Goal: Task Accomplishment & Management: Use online tool/utility

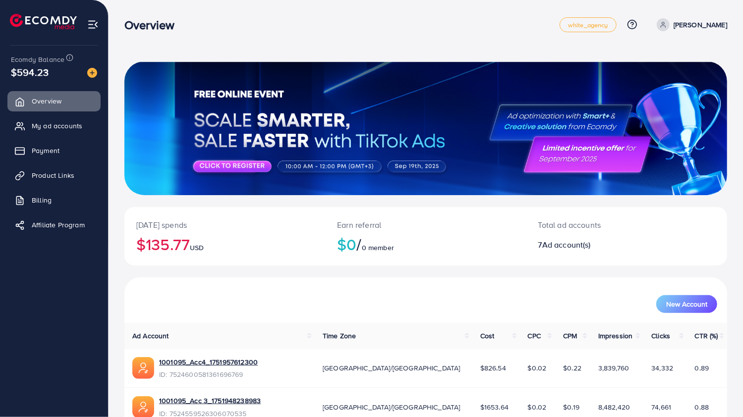
click at [472, 338] on th "Cost" at bounding box center [496, 336] width 48 height 26
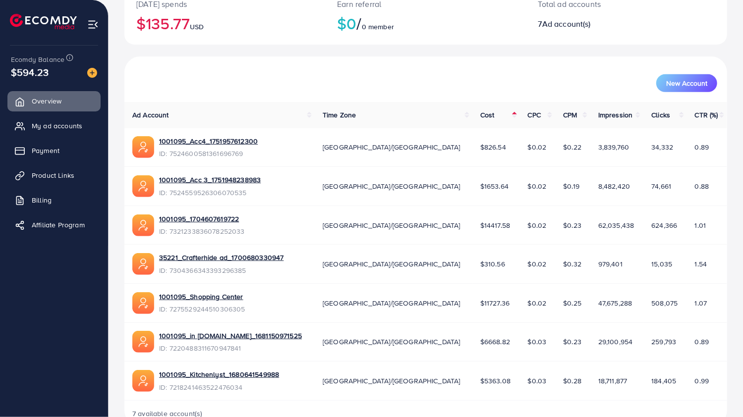
scroll to position [245, 0]
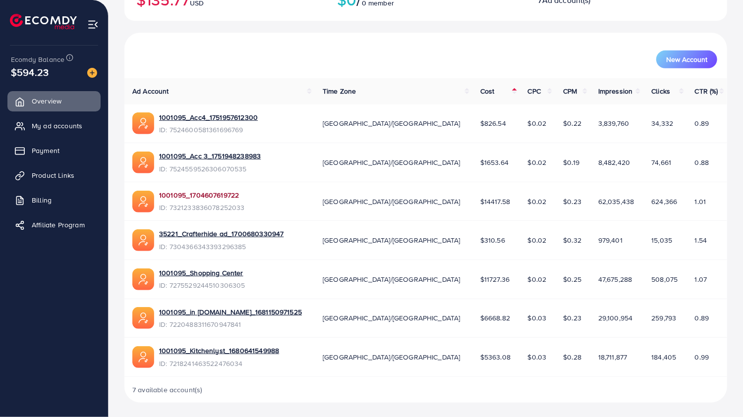
click at [215, 193] on link "1001095_1704607619722" at bounding box center [202, 195] width 86 height 10
click at [228, 275] on link "1001095_Shopping Center" at bounding box center [202, 273] width 86 height 10
click at [250, 314] on link "1001095_in [DOMAIN_NAME]_1681150971525" at bounding box center [230, 312] width 143 height 10
click at [265, 352] on link "1001095_Kitchenlyst_1680641549988" at bounding box center [219, 351] width 120 height 10
click at [206, 195] on link "1001095_1704607619722" at bounding box center [202, 195] width 86 height 10
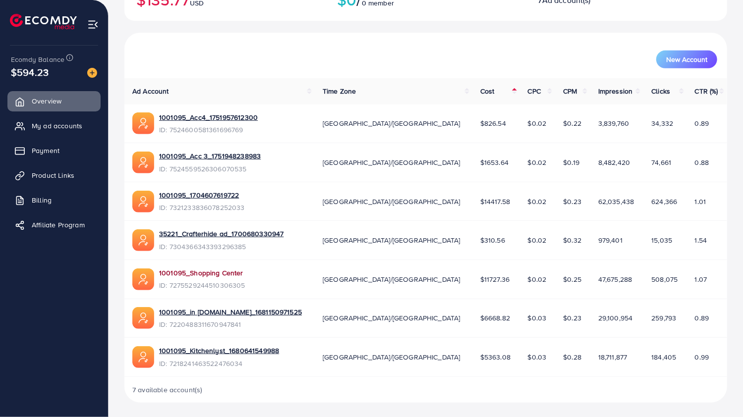
click at [204, 273] on link "1001095_Shopping Center" at bounding box center [202, 273] width 86 height 10
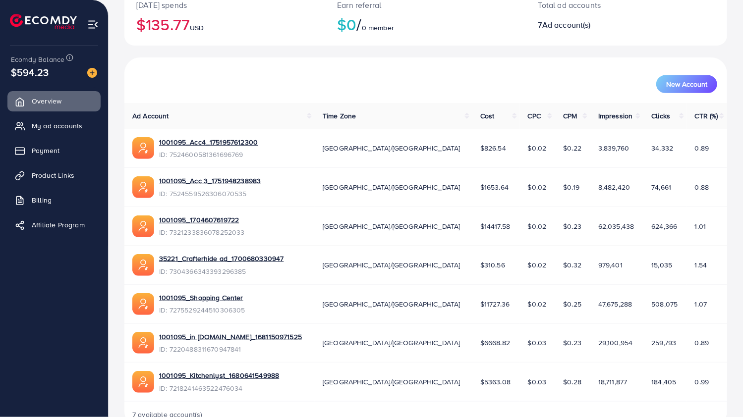
scroll to position [221, 0]
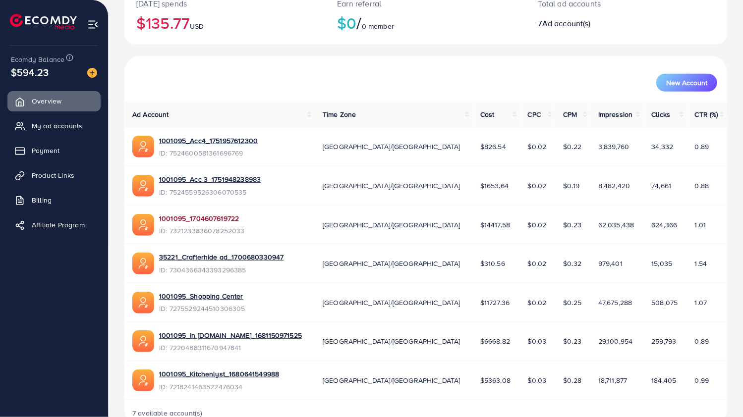
click at [181, 219] on link "1001095_1704607619722" at bounding box center [202, 218] width 86 height 10
click at [180, 296] on link "1001095_Shopping Center" at bounding box center [202, 296] width 86 height 10
click at [185, 337] on link "1001095_in [DOMAIN_NAME]_1681150971525" at bounding box center [230, 335] width 143 height 10
click at [203, 371] on link "1001095_Kitchenlyst_1680641549988" at bounding box center [219, 374] width 120 height 10
